Goal: Navigation & Orientation: Find specific page/section

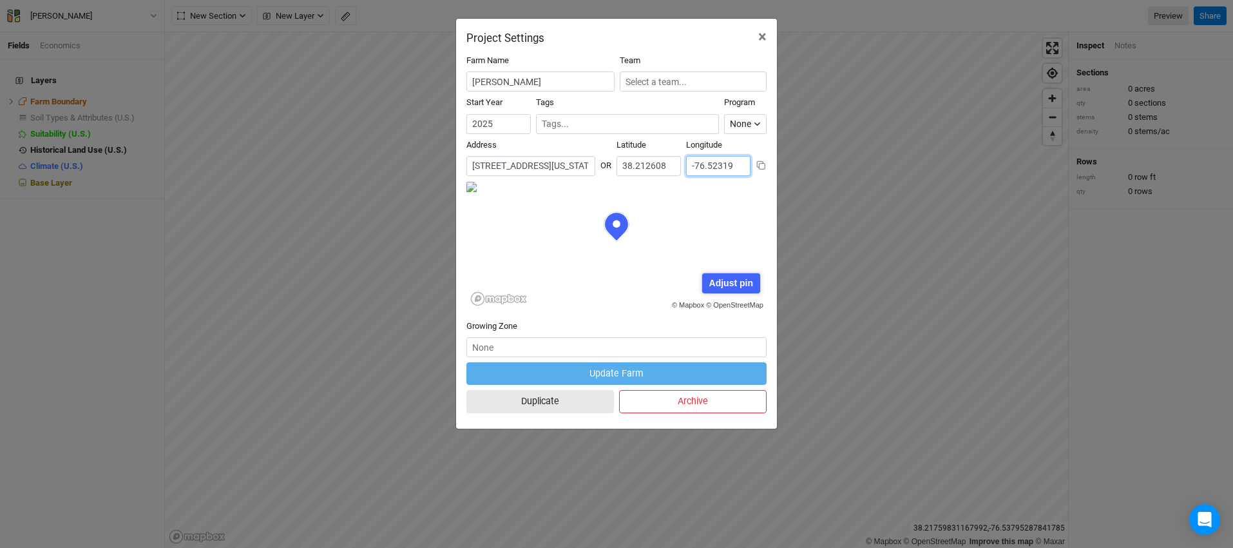
scroll to position [64, 150]
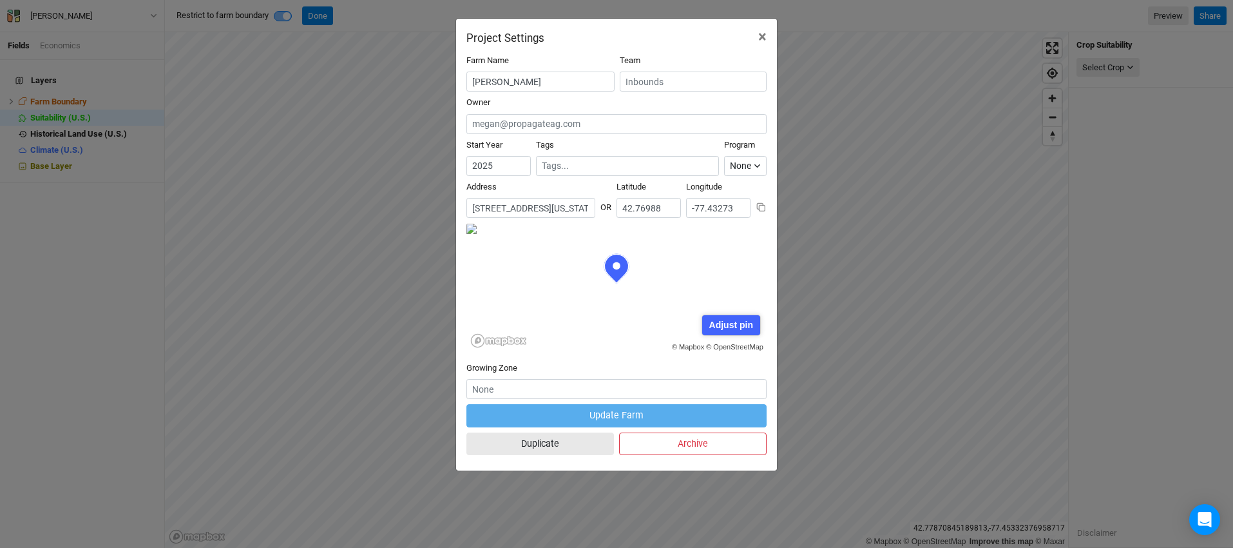
scroll to position [64, 150]
